Goal: Find contact information: Find contact information

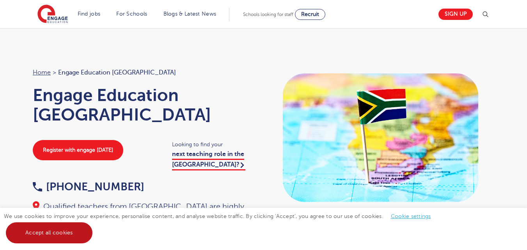
click at [73, 239] on link "Accept all cookies" at bounding box center [49, 232] width 87 height 21
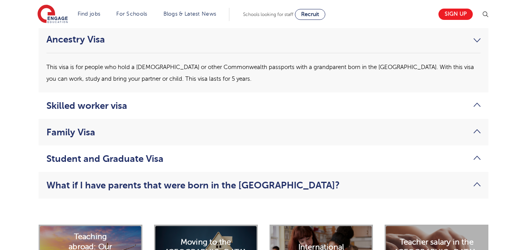
scroll to position [2144, 0]
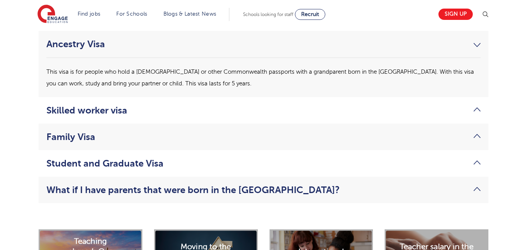
click at [479, 105] on link "Skilled worker visa" at bounding box center [263, 110] width 434 height 11
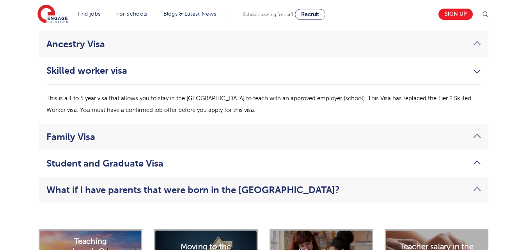
click at [475, 131] on link "Family Visa" at bounding box center [263, 136] width 434 height 11
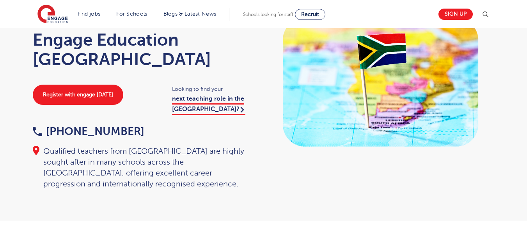
scroll to position [0, 0]
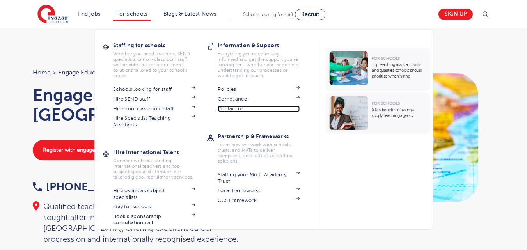
click at [240, 106] on link "Contact us" at bounding box center [259, 109] width 82 height 6
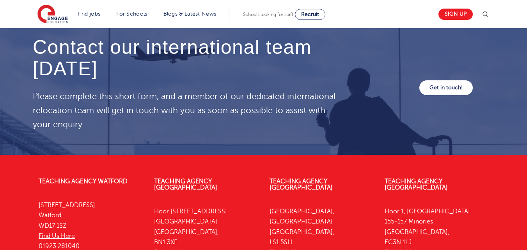
scroll to position [2508, 0]
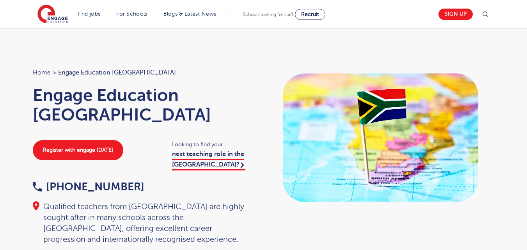
scroll to position [2508, 0]
